Goal: Transaction & Acquisition: Obtain resource

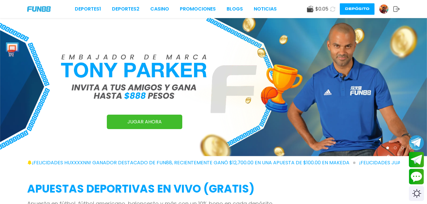
click at [385, 7] on img at bounding box center [383, 9] width 9 height 9
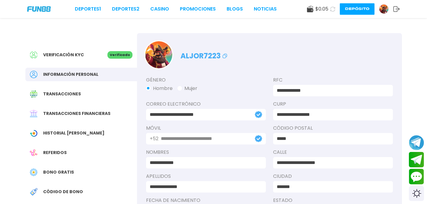
click at [358, 8] on button "Depósito" at bounding box center [356, 8] width 35 height 11
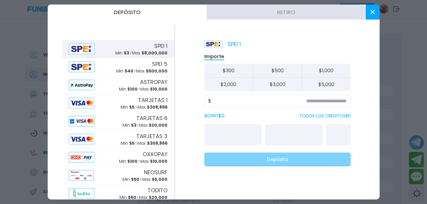
click at [151, 51] on span "$ 8,000,000" at bounding box center [154, 53] width 26 height 6
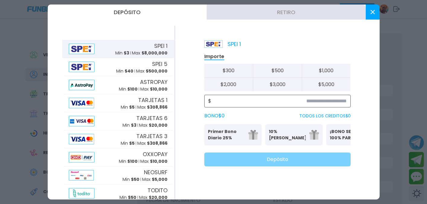
click at [267, 103] on input at bounding box center [278, 101] width 135 height 7
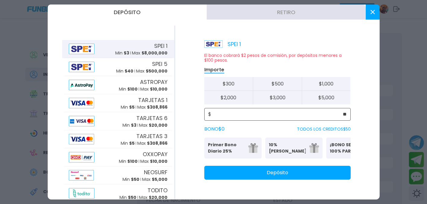
type input "**"
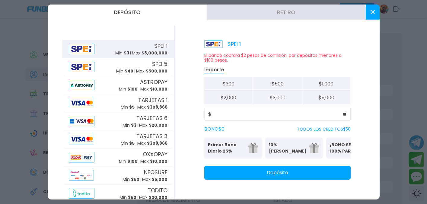
click at [270, 178] on button "Depósito" at bounding box center [277, 173] width 146 height 14
click at [374, 12] on button at bounding box center [372, 12] width 14 height 15
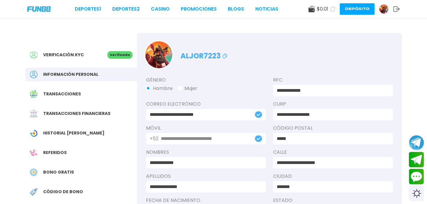
click at [331, 9] on icon at bounding box center [332, 9] width 6 height 6
click at [159, 8] on link "CASINO" at bounding box center [160, 8] width 19 height 7
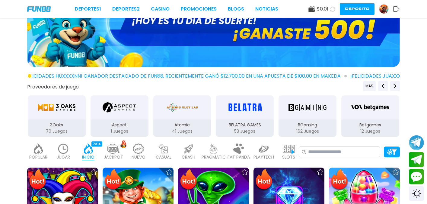
scroll to position [42, 0]
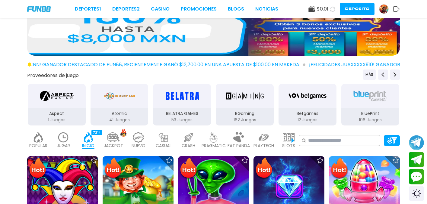
click at [330, 8] on use at bounding box center [332, 8] width 5 height 5
click at [311, 141] on input at bounding box center [342, 140] width 69 height 7
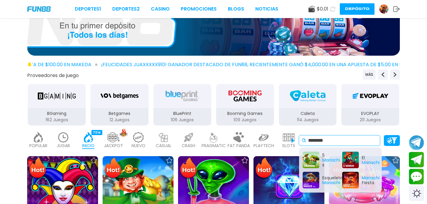
type input "********"
click at [334, 9] on icon at bounding box center [332, 9] width 7 height 7
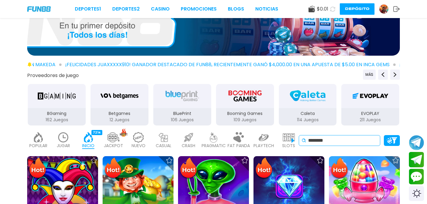
click at [344, 143] on input "********" at bounding box center [342, 140] width 69 height 7
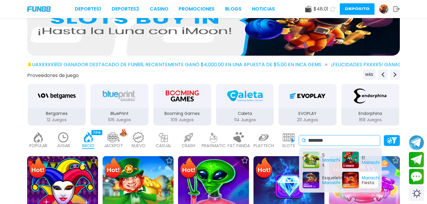
click at [350, 179] on div "Mariachi Fiesta" at bounding box center [360, 180] width 36 height 17
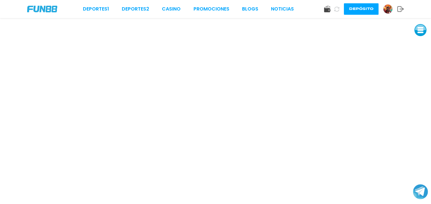
click at [421, 30] on button at bounding box center [421, 30] width 12 height 12
click at [421, 69] on button at bounding box center [421, 71] width 12 height 12
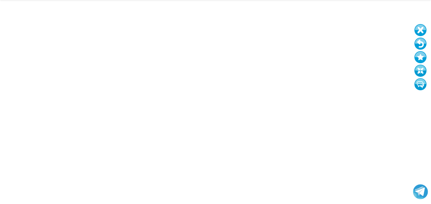
click at [417, 44] on button at bounding box center [421, 44] width 12 height 12
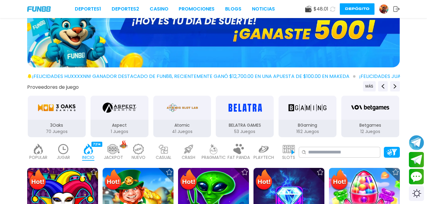
scroll to position [69, 0]
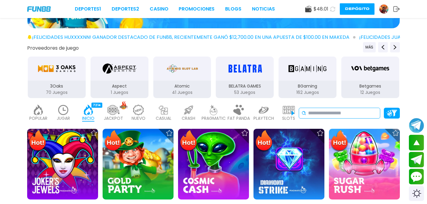
click at [329, 112] on input at bounding box center [342, 113] width 69 height 7
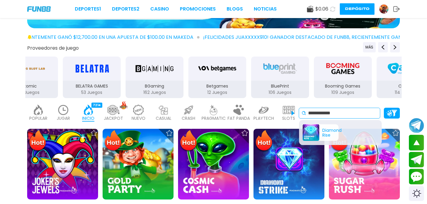
type input "**********"
click at [312, 133] on div "Diamond Rise" at bounding box center [320, 133] width 36 height 17
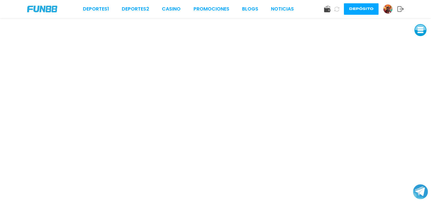
click at [358, 11] on button "Depósito" at bounding box center [361, 8] width 35 height 11
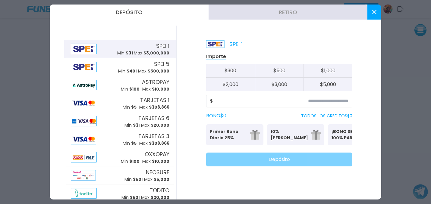
click at [159, 49] on span "SPEI 1" at bounding box center [162, 46] width 13 height 8
click at [260, 99] on input at bounding box center [280, 101] width 135 height 7
click at [272, 104] on input at bounding box center [280, 101] width 135 height 7
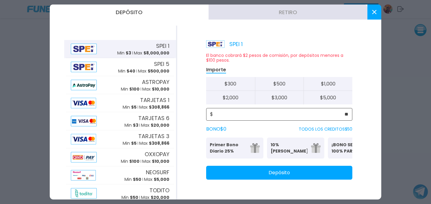
type input "**"
click at [270, 178] on button "Depósito" at bounding box center [279, 173] width 146 height 14
click at [372, 12] on icon at bounding box center [374, 12] width 4 height 4
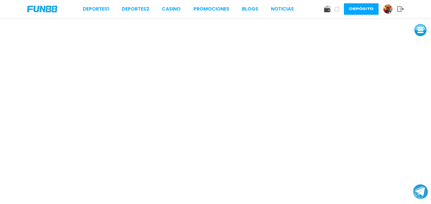
click at [337, 10] on icon at bounding box center [337, 9] width 6 height 6
click at [337, 9] on icon at bounding box center [336, 8] width 5 height 5
click at [421, 30] on button at bounding box center [421, 30] width 12 height 12
click at [423, 70] on button at bounding box center [421, 71] width 12 height 12
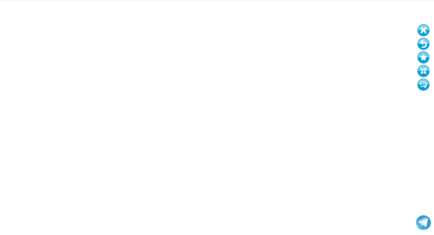
click at [423, 30] on button at bounding box center [424, 30] width 12 height 12
click at [426, 30] on button at bounding box center [424, 30] width 12 height 12
click at [421, 43] on button at bounding box center [424, 44] width 12 height 12
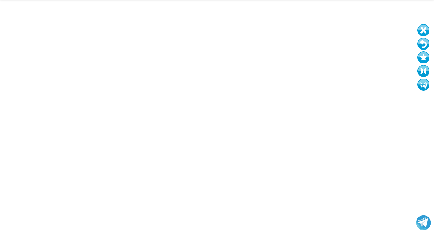
click at [421, 43] on button at bounding box center [424, 44] width 12 height 12
click at [423, 42] on button at bounding box center [424, 44] width 12 height 12
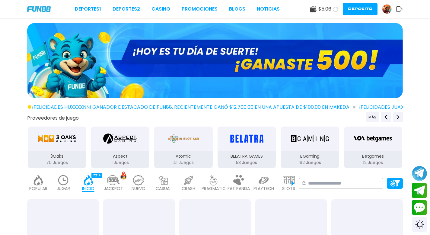
click at [328, 124] on div "Proveedores de juego MÁS 3Oaks 70 Juegos Aspect 1 Juegos Atomic 41 Juegos BELAT…" at bounding box center [215, 140] width 430 height 57
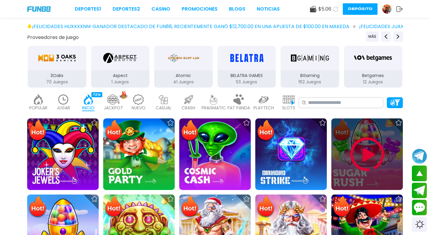
scroll to position [113, 0]
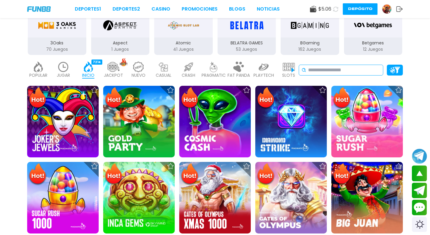
click at [313, 69] on input at bounding box center [344, 69] width 72 height 7
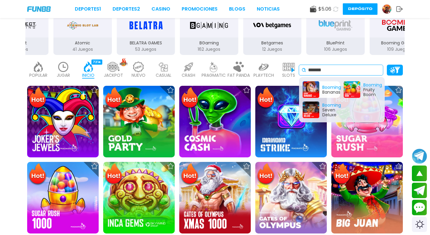
type input "*******"
click at [314, 89] on div "Booming Bananas" at bounding box center [320, 89] width 37 height 17
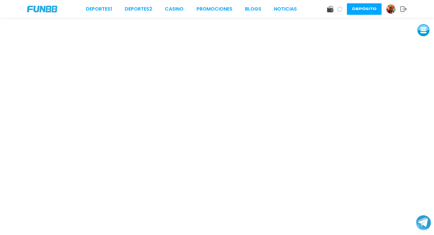
click at [391, 9] on img at bounding box center [390, 9] width 9 height 9
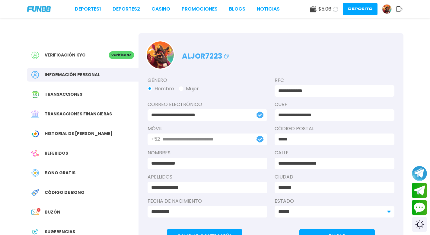
click at [61, 173] on span "Bono Gratis" at bounding box center [60, 172] width 31 height 6
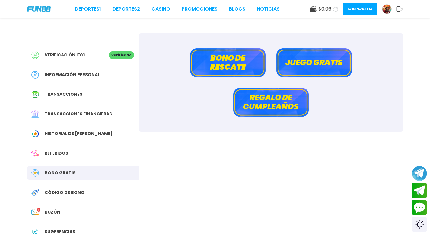
click at [239, 65] on button "Bono de rescate" at bounding box center [227, 62] width 75 height 29
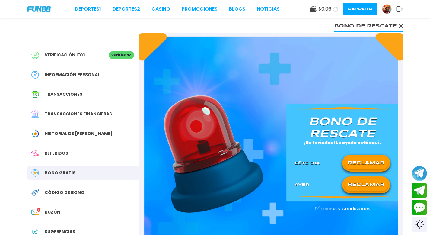
click at [355, 162] on button "RECLAMAR" at bounding box center [366, 162] width 44 height 13
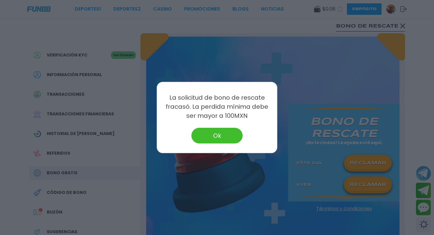
click at [225, 131] on button "Ok" at bounding box center [216, 136] width 51 height 16
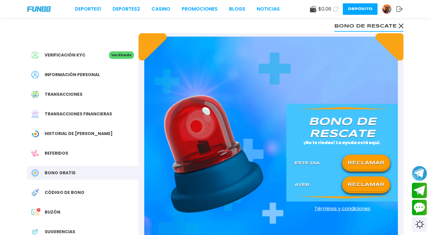
click at [365, 178] on button "RECLAMAR" at bounding box center [366, 184] width 44 height 13
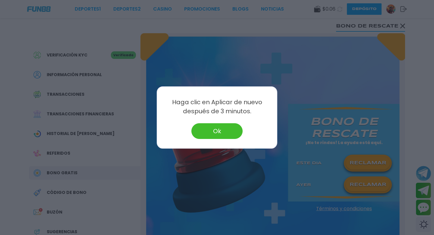
click at [221, 130] on button "Ok" at bounding box center [216, 131] width 51 height 16
